Goal: Task Accomplishment & Management: Complete application form

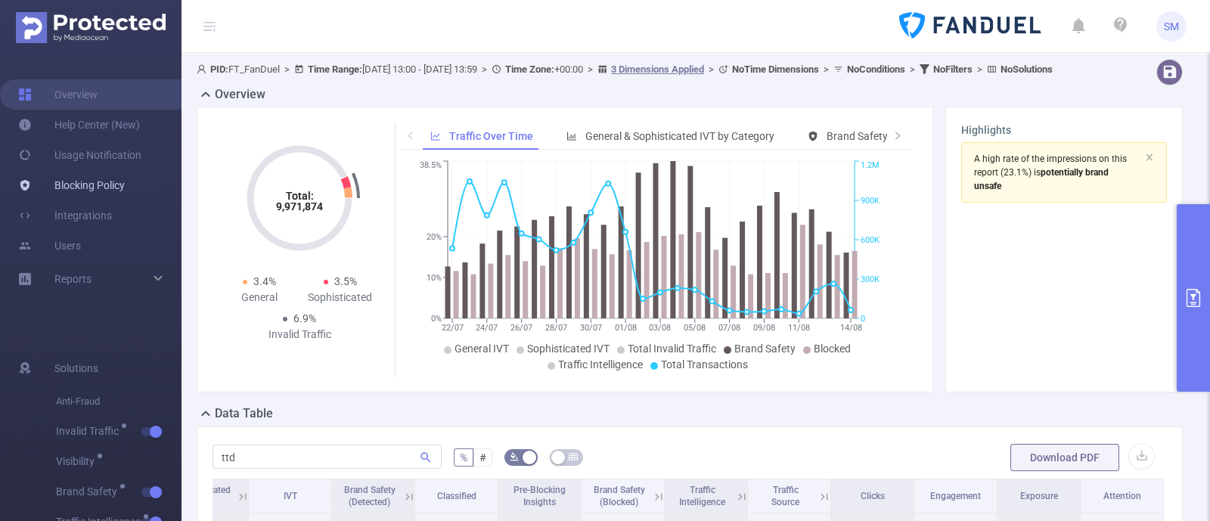
click at [71, 176] on link "Blocking Policy" at bounding box center [71, 185] width 107 height 30
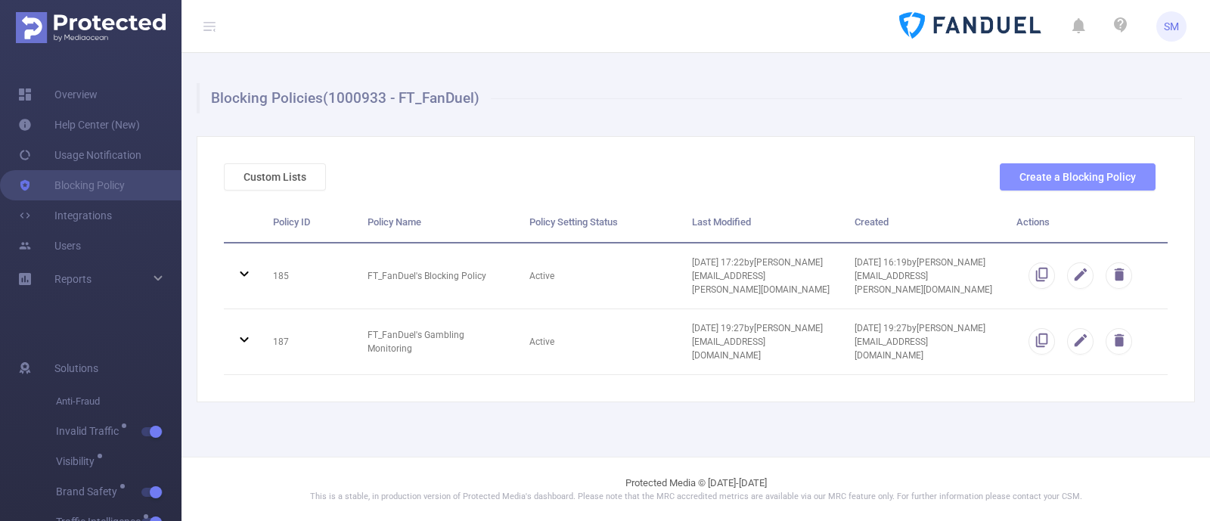
click at [1036, 186] on button "Create a Blocking Policy" at bounding box center [1078, 176] width 156 height 27
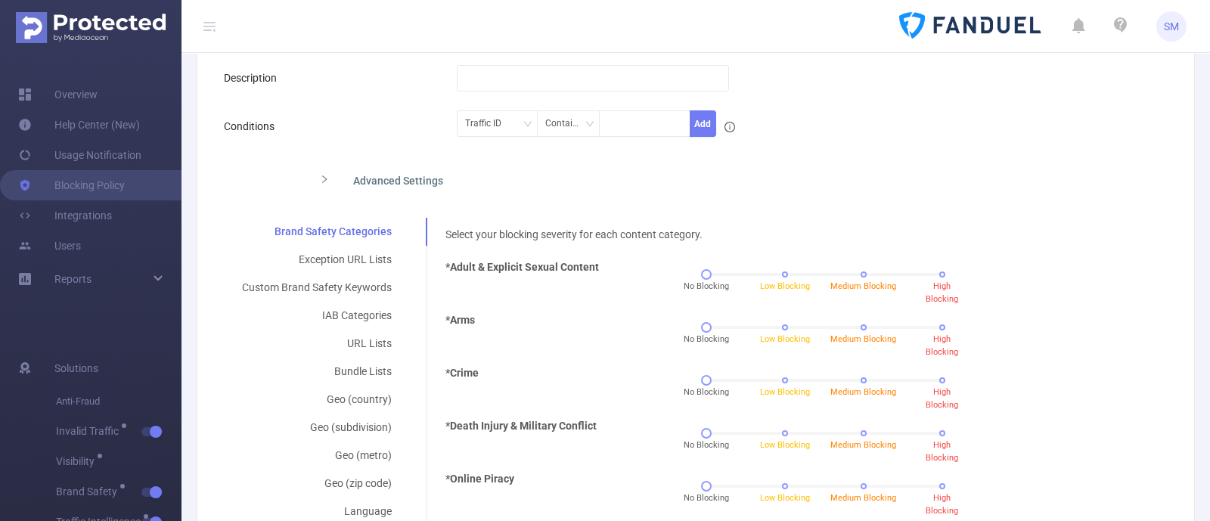
scroll to position [284, 0]
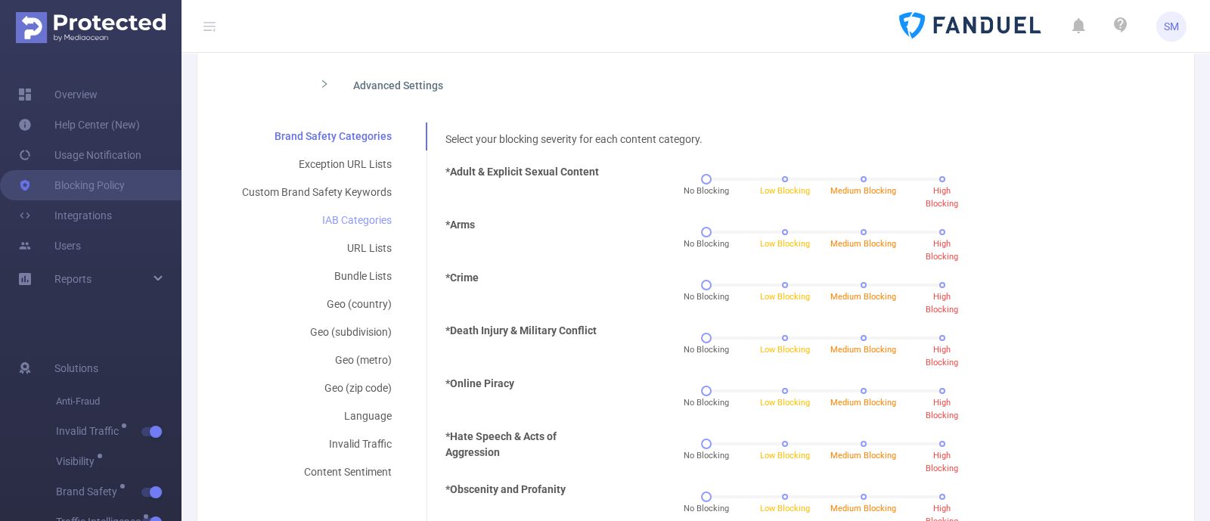
click at [359, 224] on div "IAB Categories" at bounding box center [317, 221] width 186 height 28
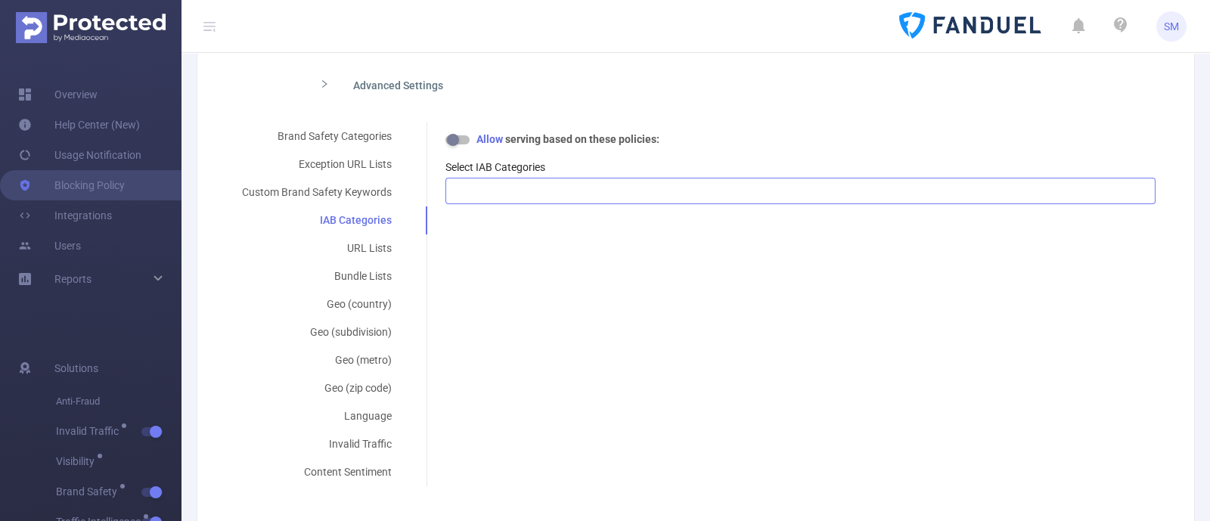
click at [479, 197] on div at bounding box center [801, 191] width 694 height 25
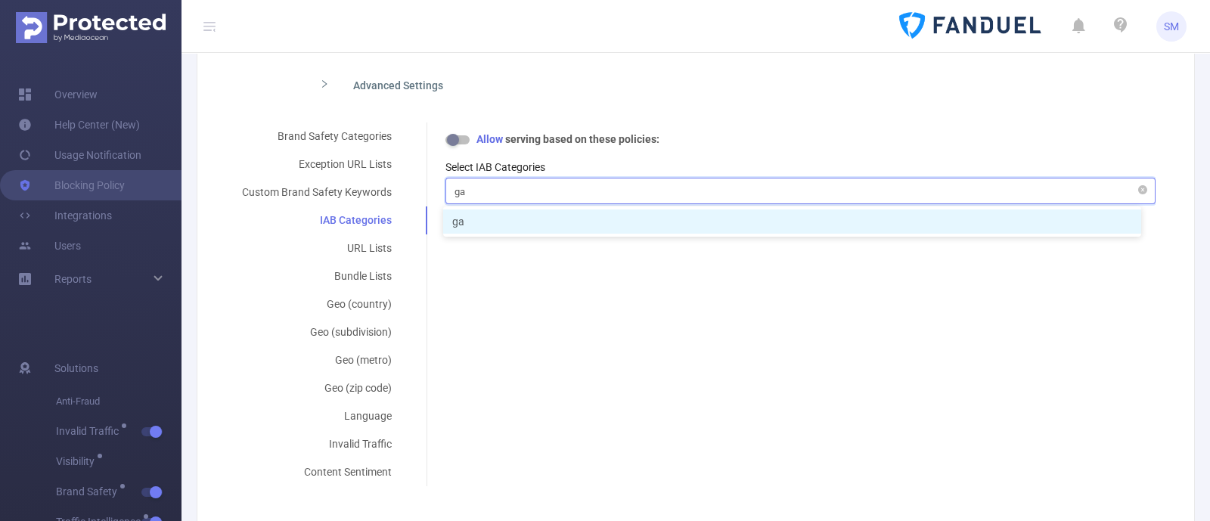
type input "g"
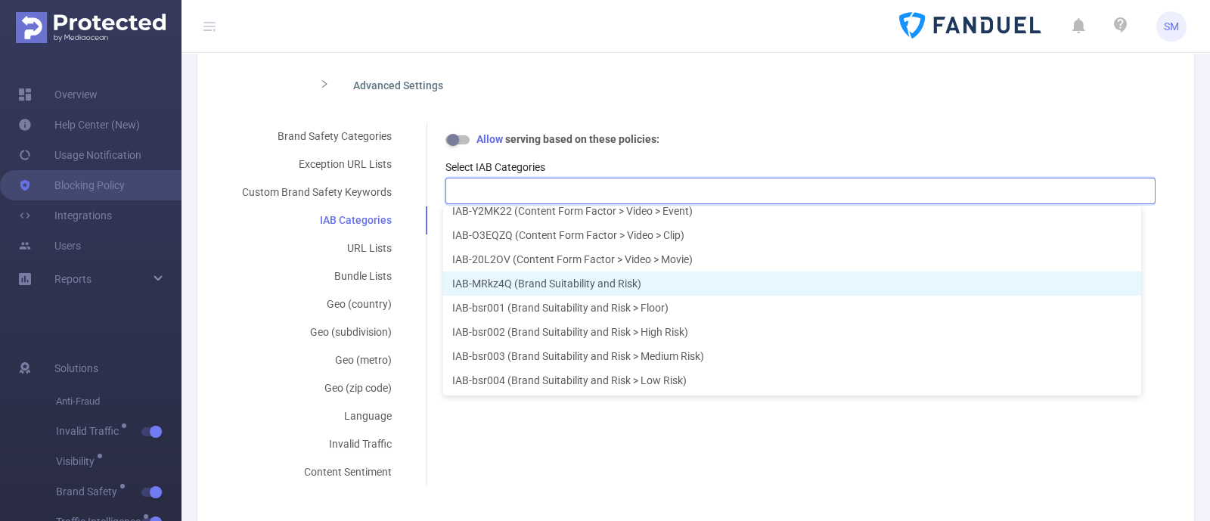
scroll to position [17969, 0]
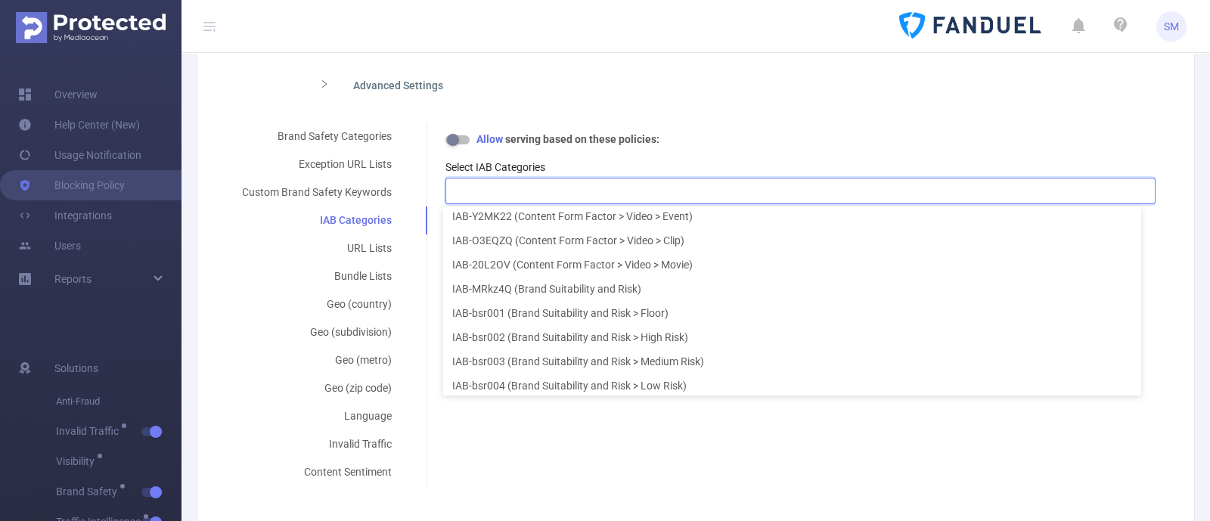
click at [544, 189] on div at bounding box center [801, 191] width 694 height 25
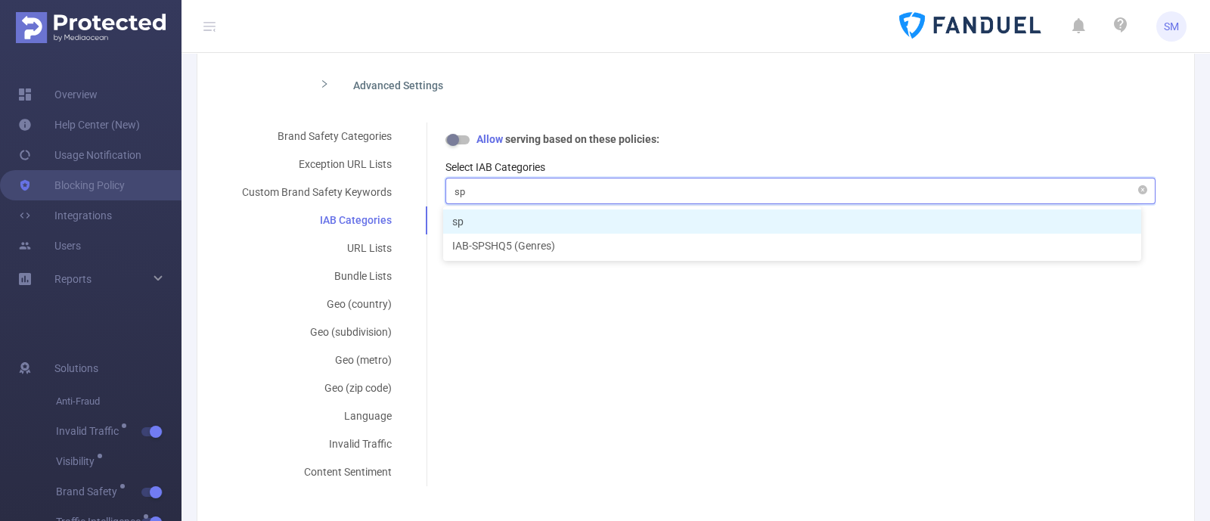
type input "s"
type input "g"
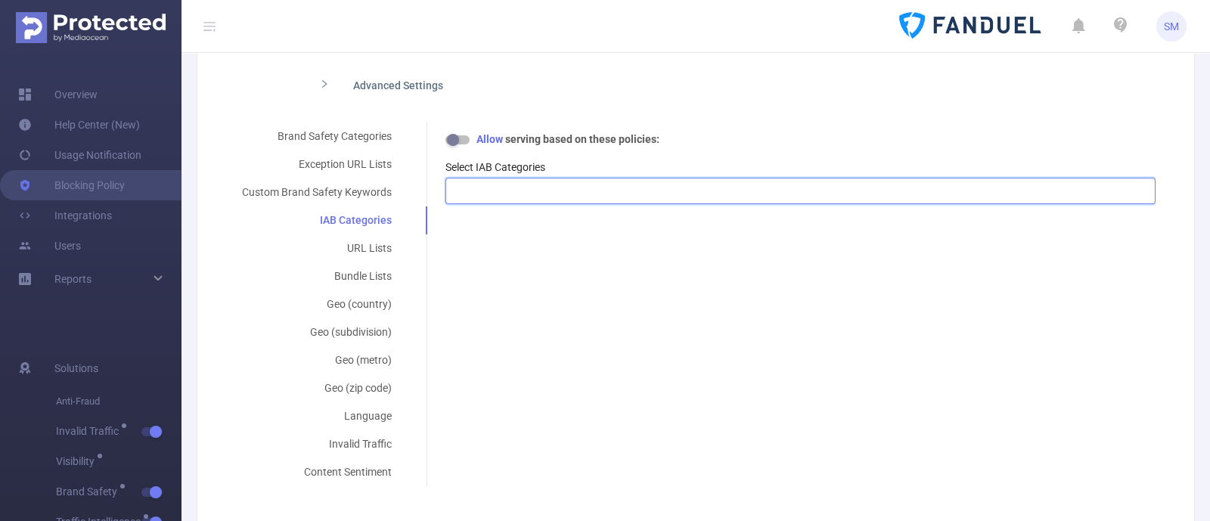
click at [564, 200] on div at bounding box center [801, 191] width 694 height 25
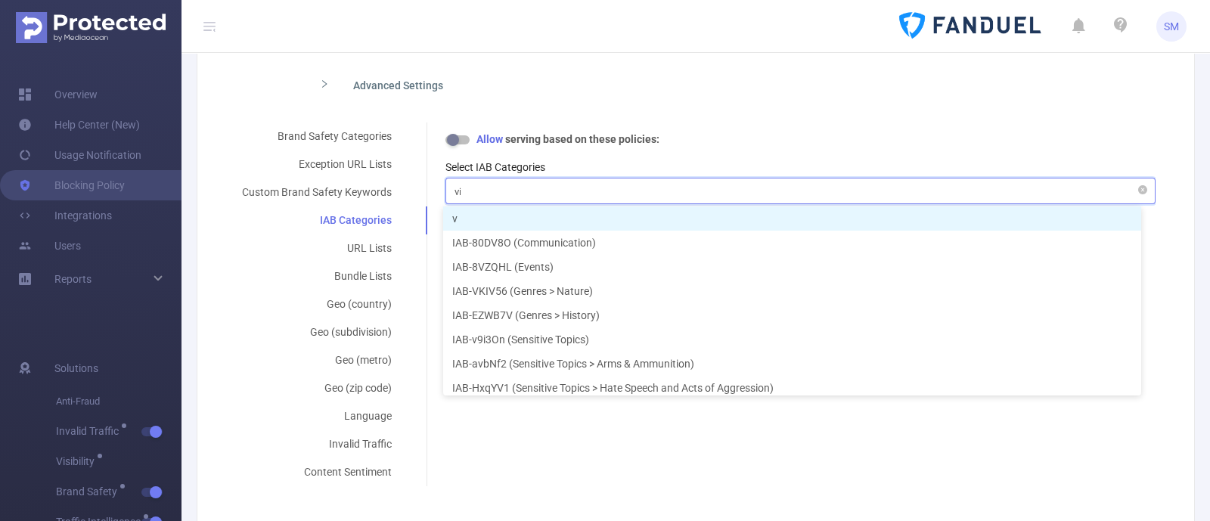
type input "v"
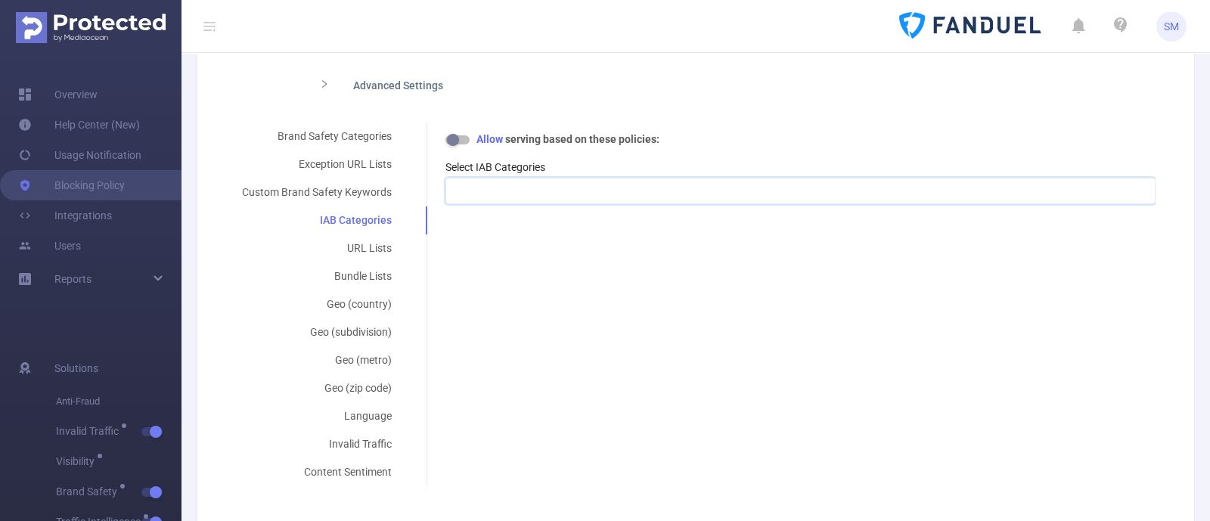
drag, startPoint x: 525, startPoint y: 187, endPoint x: 838, endPoint y: 315, distance: 338.6
click at [524, 187] on div at bounding box center [801, 191] width 694 height 25
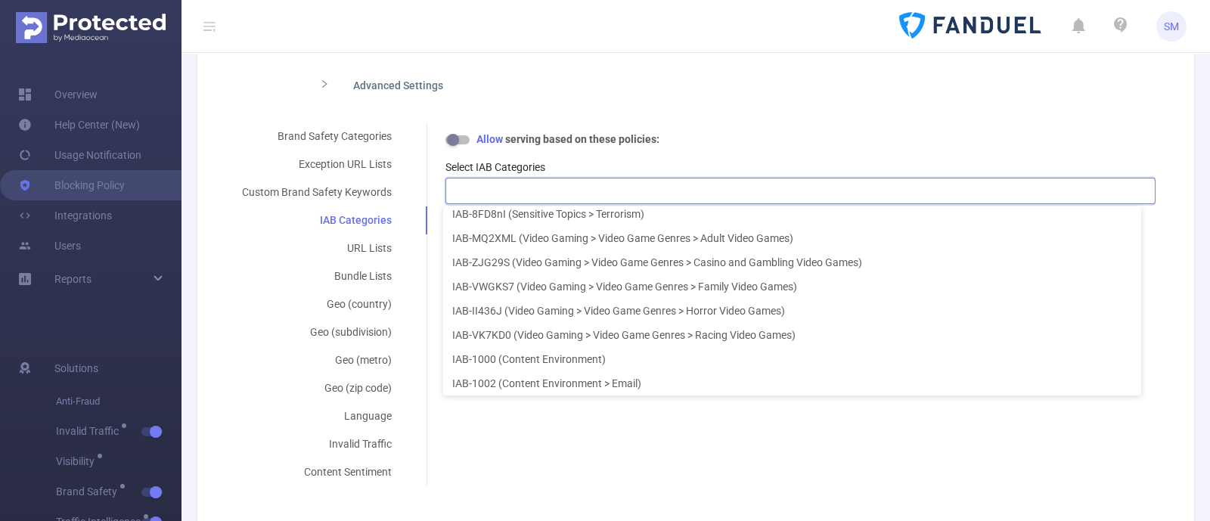
scroll to position [17977, 0]
